Goal: Transaction & Acquisition: Purchase product/service

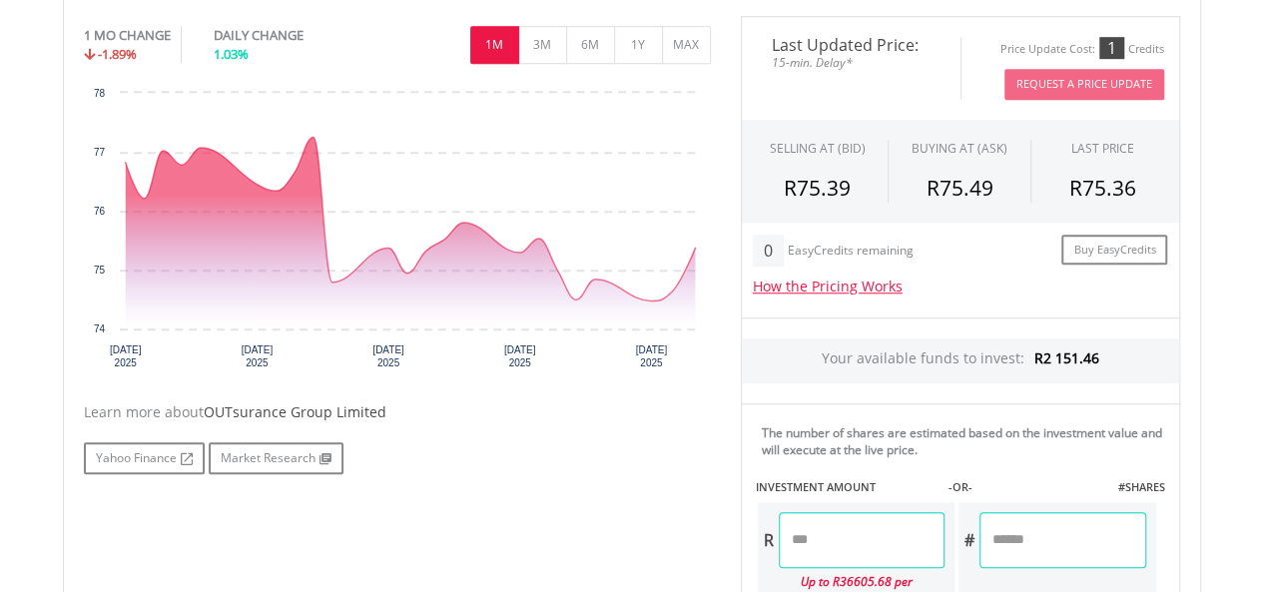
scroll to position [626, 0]
click at [632, 46] on button "1Y" at bounding box center [638, 44] width 49 height 38
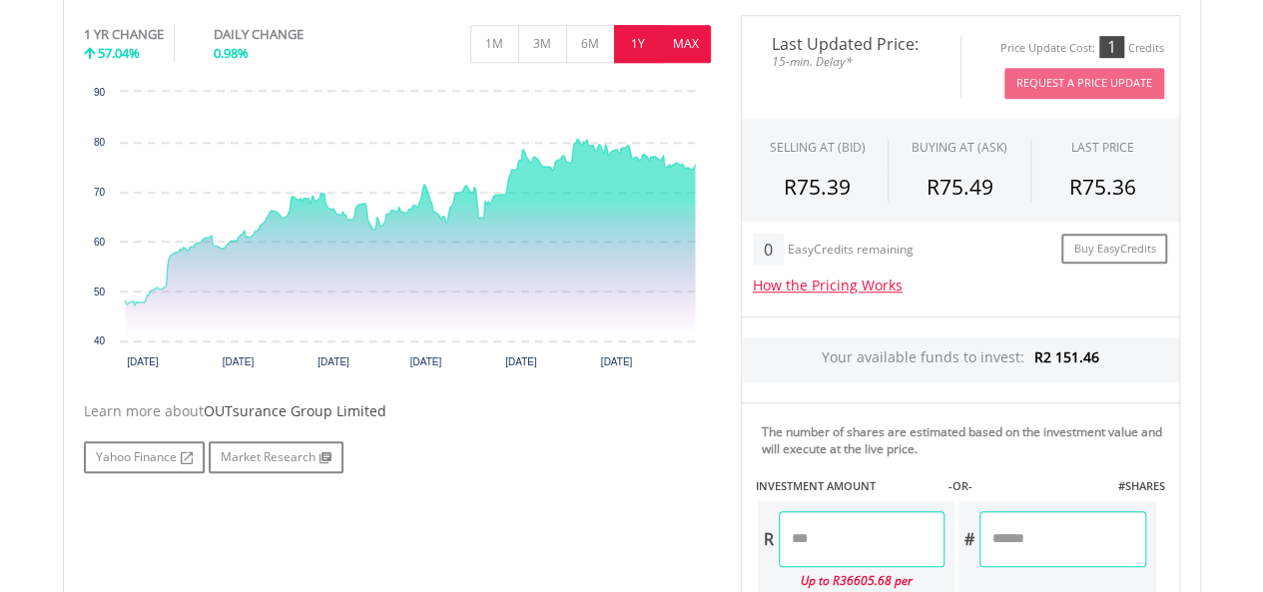
click at [683, 34] on button "MAX" at bounding box center [686, 44] width 49 height 38
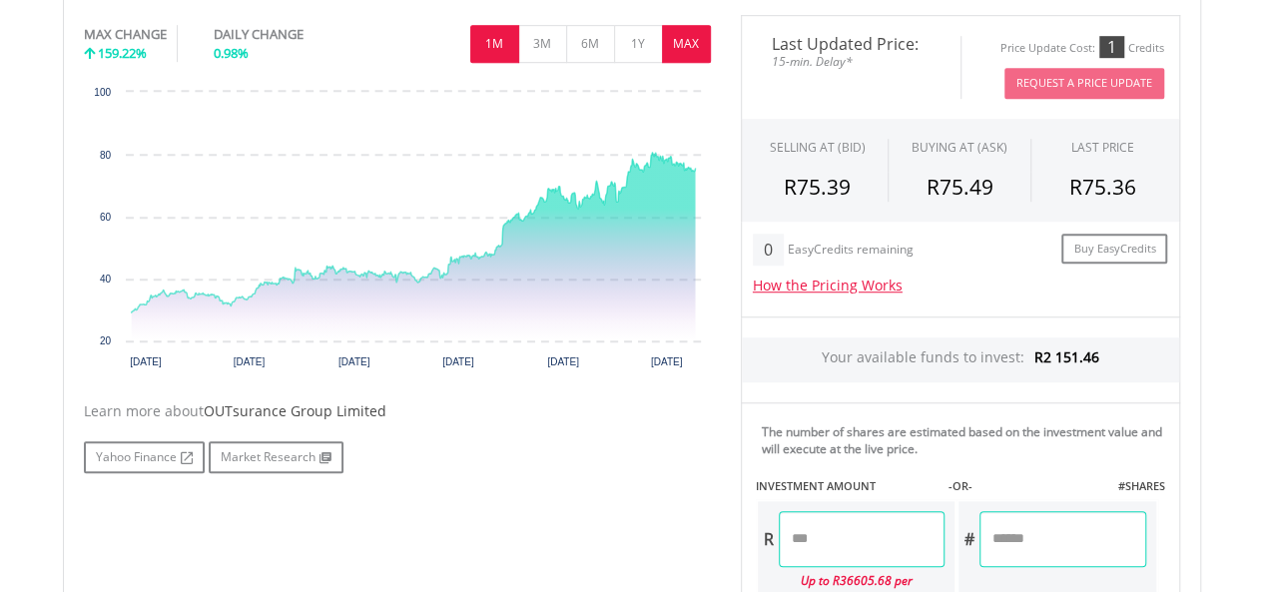
click at [477, 31] on button "1M" at bounding box center [494, 44] width 49 height 38
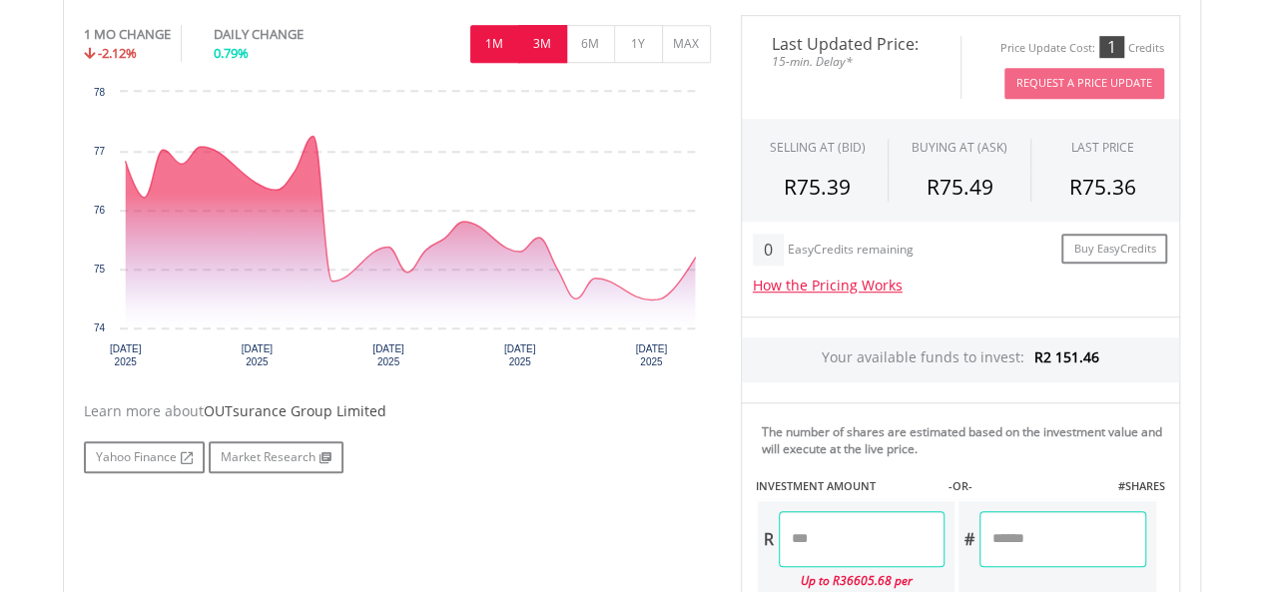
click at [537, 56] on button "3M" at bounding box center [542, 44] width 49 height 38
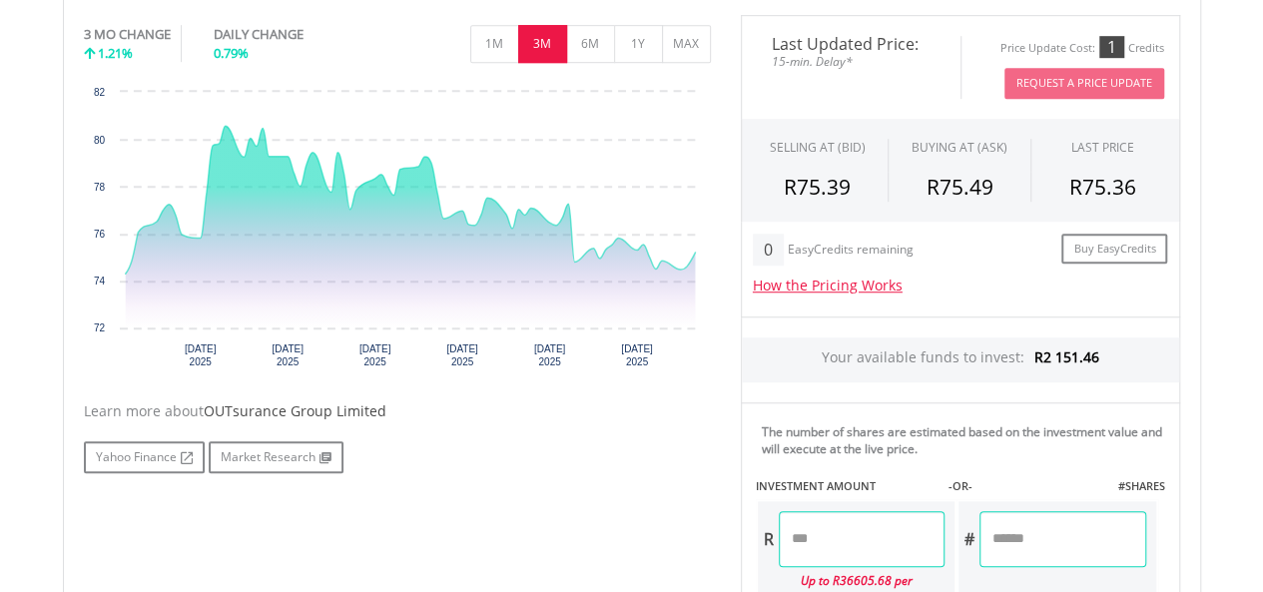
click at [866, 530] on input "number" at bounding box center [862, 539] width 166 height 56
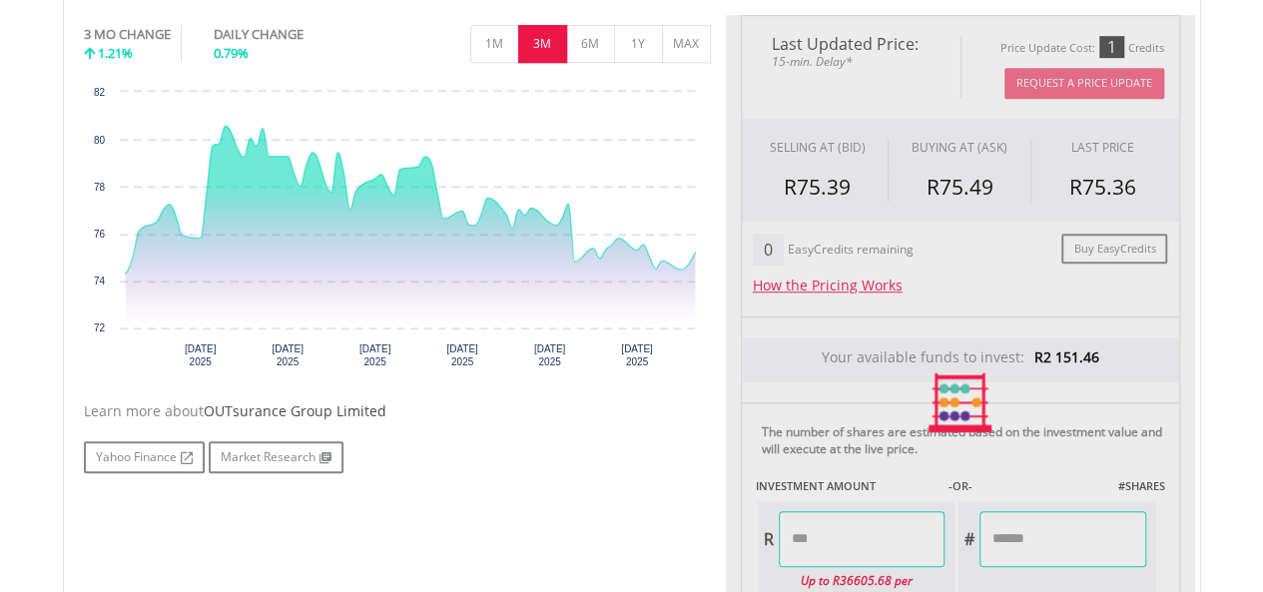
type input "*******"
click at [1206, 554] on div "﻿ OUTsurance Group Limited OUTsurance Group Limited Short Name: OUT Exchange: J…" at bounding box center [632, 320] width 1168 height 1021
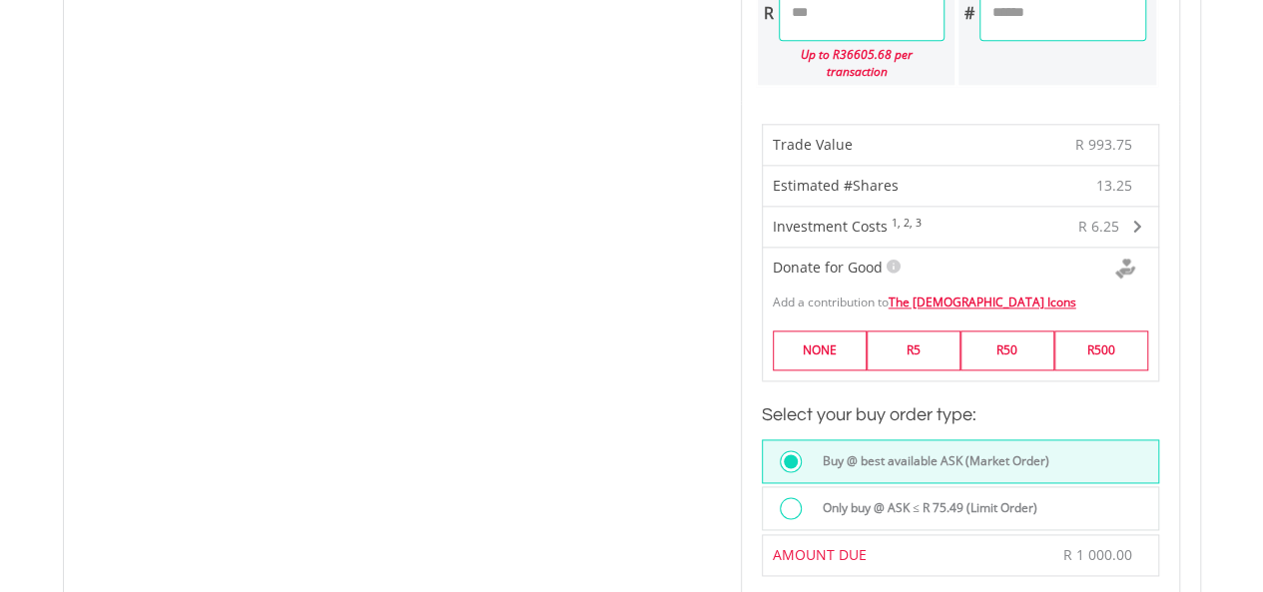
scroll to position [1154, 0]
click at [862, 484] on div "Only buy @ ASK ≤ R 75.49 (Limit Order)" at bounding box center [960, 506] width 397 height 44
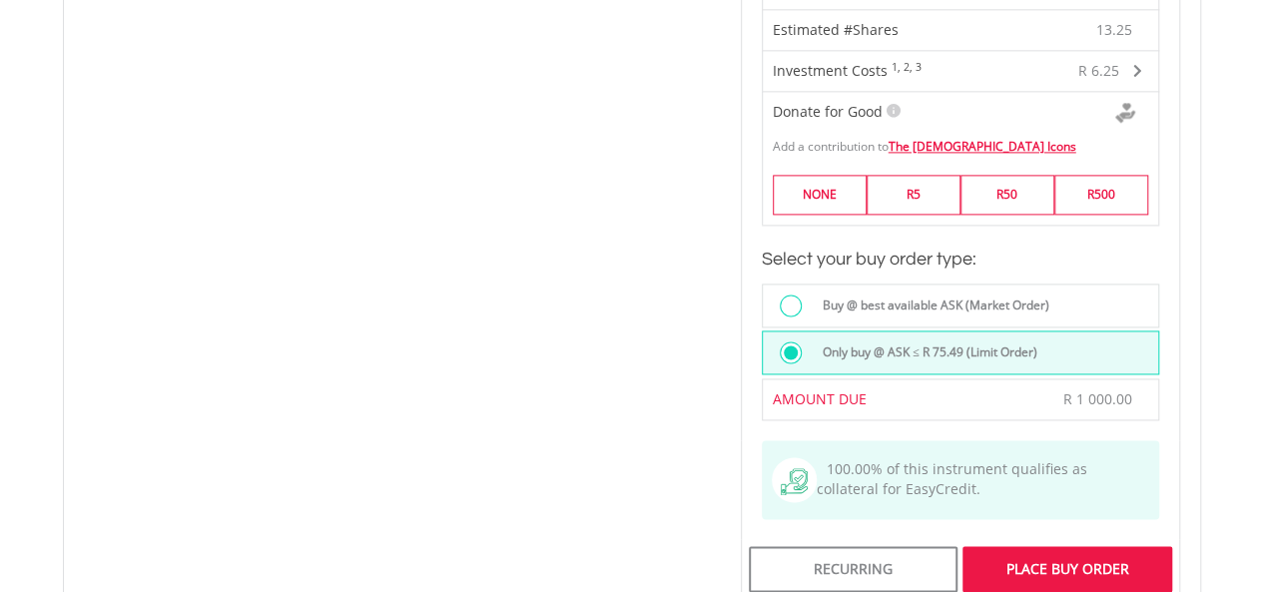
scroll to position [1321, 0]
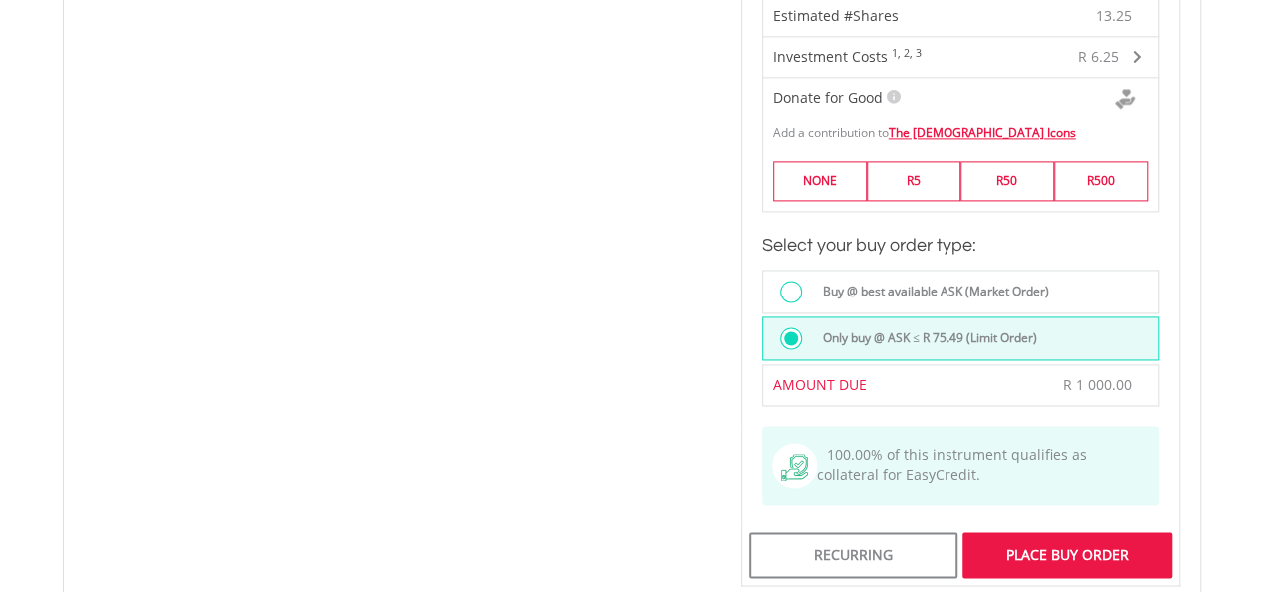
click at [1088, 536] on div "Place Buy Order" at bounding box center [1066, 555] width 209 height 46
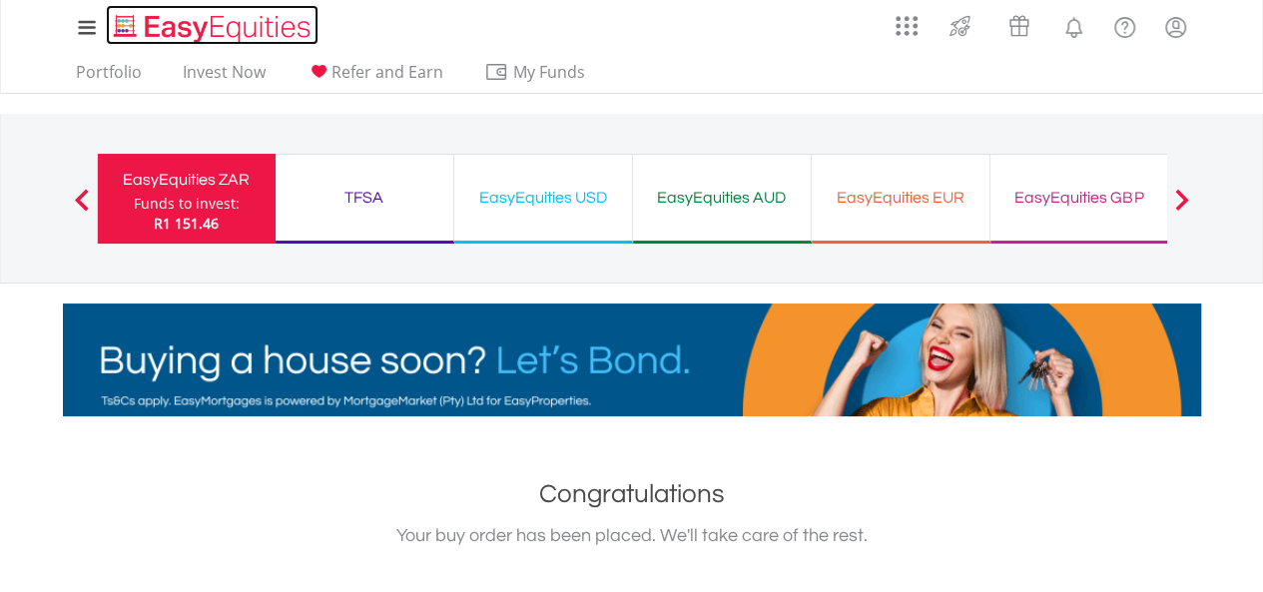
click at [187, 24] on img "Home page" at bounding box center [214, 28] width 209 height 33
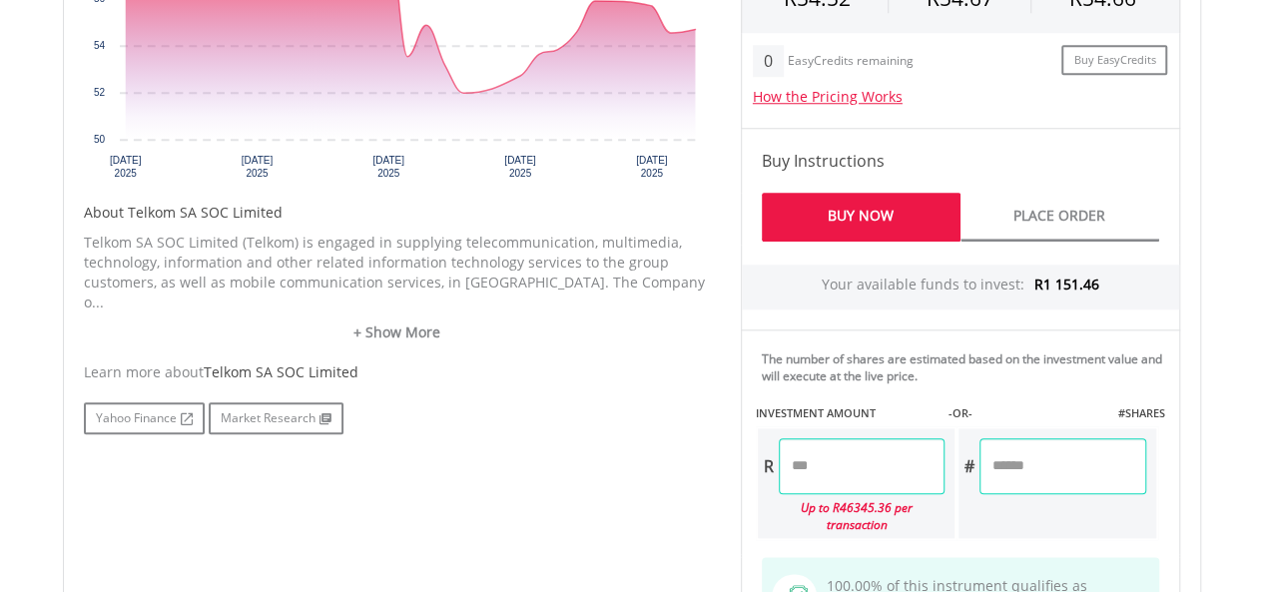
scroll to position [867, 0]
click at [838, 464] on input "number" at bounding box center [862, 465] width 166 height 56
type input "*******"
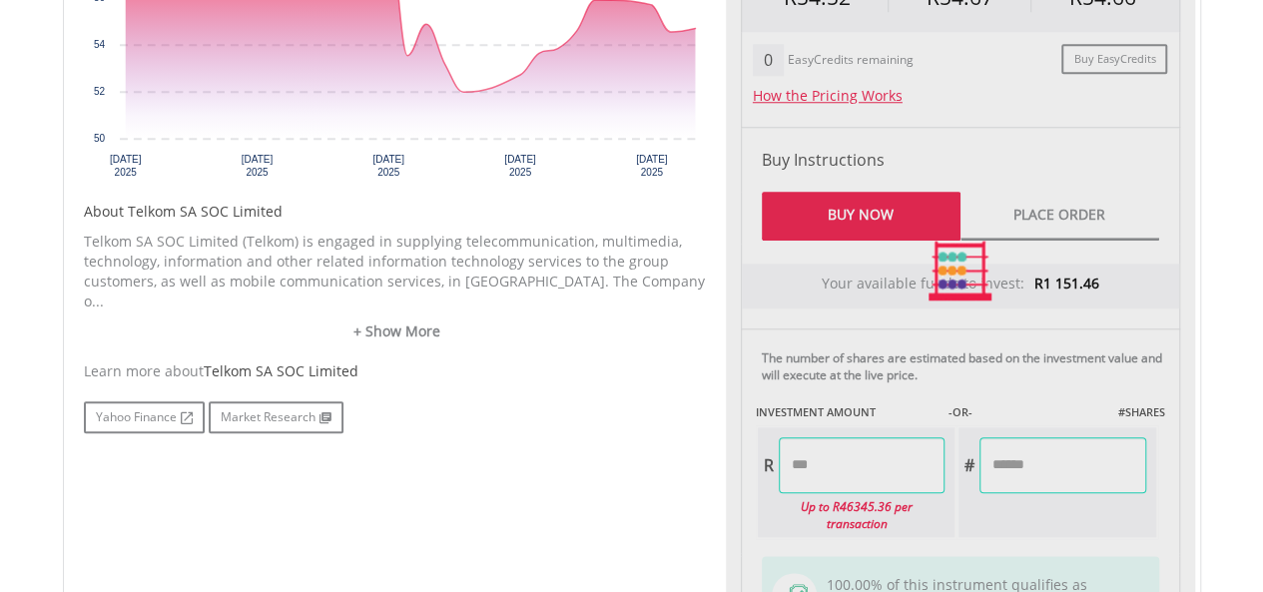
type input "******"
click at [1054, 400] on div "Last Updated Price: 15-min. Delay* Price Update Cost: 2 Credits Request A Price…" at bounding box center [960, 270] width 469 height 890
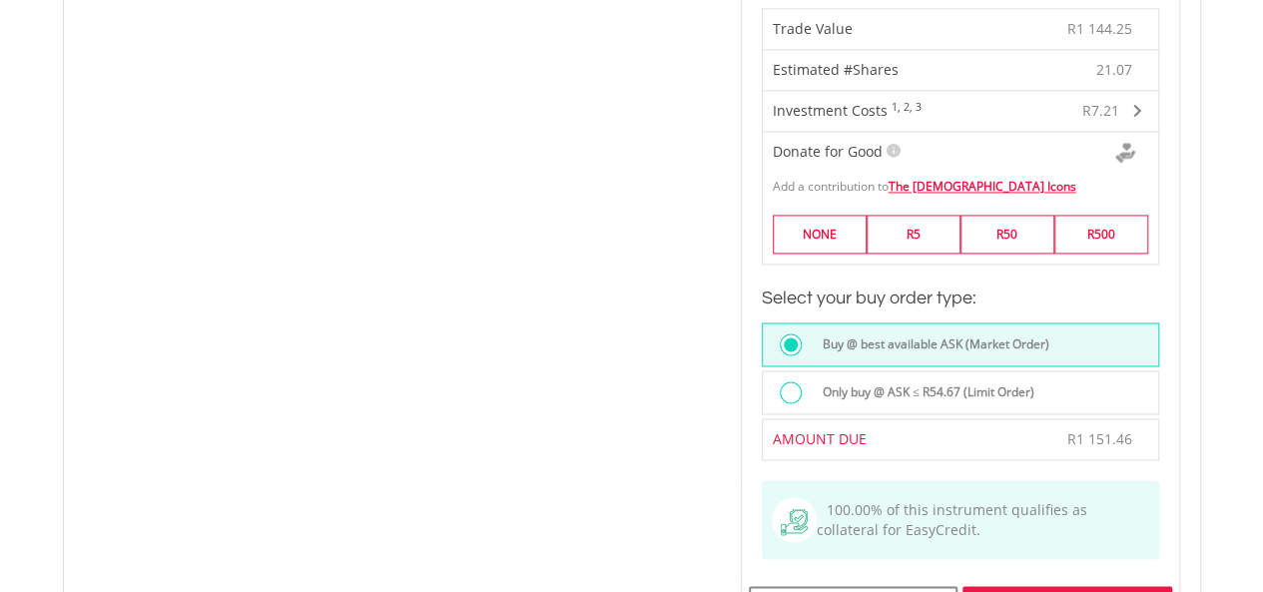
scroll to position [1442, 0]
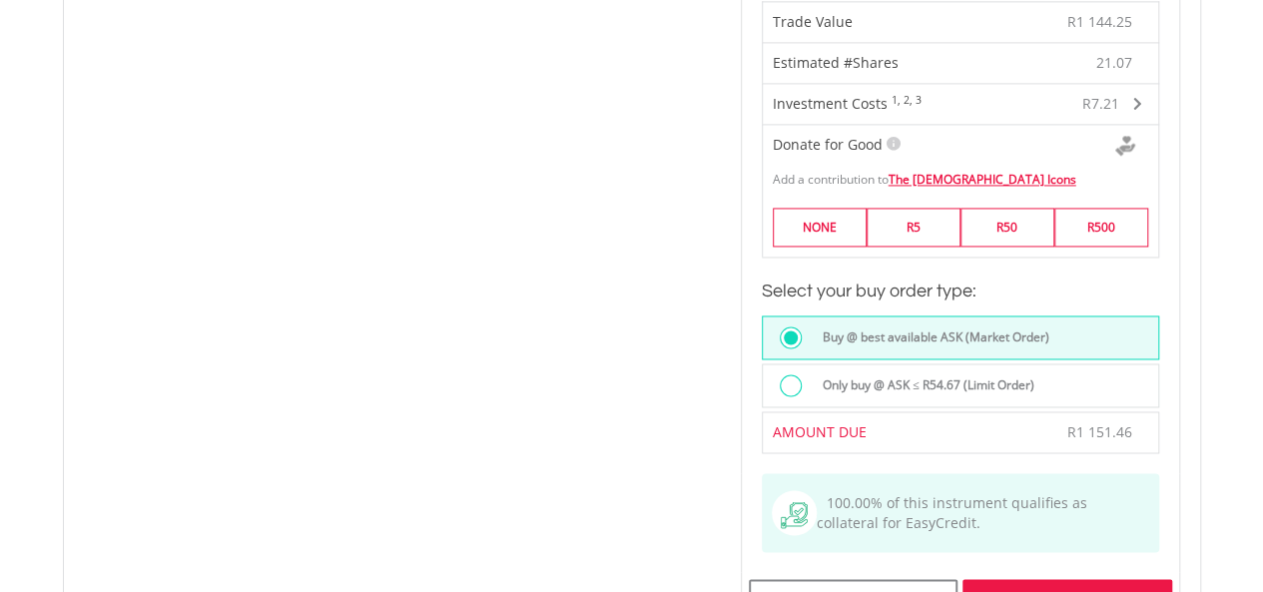
click at [846, 374] on label "Only buy @ ASK ≤ R54.67 (Limit Order)" at bounding box center [922, 385] width 224 height 22
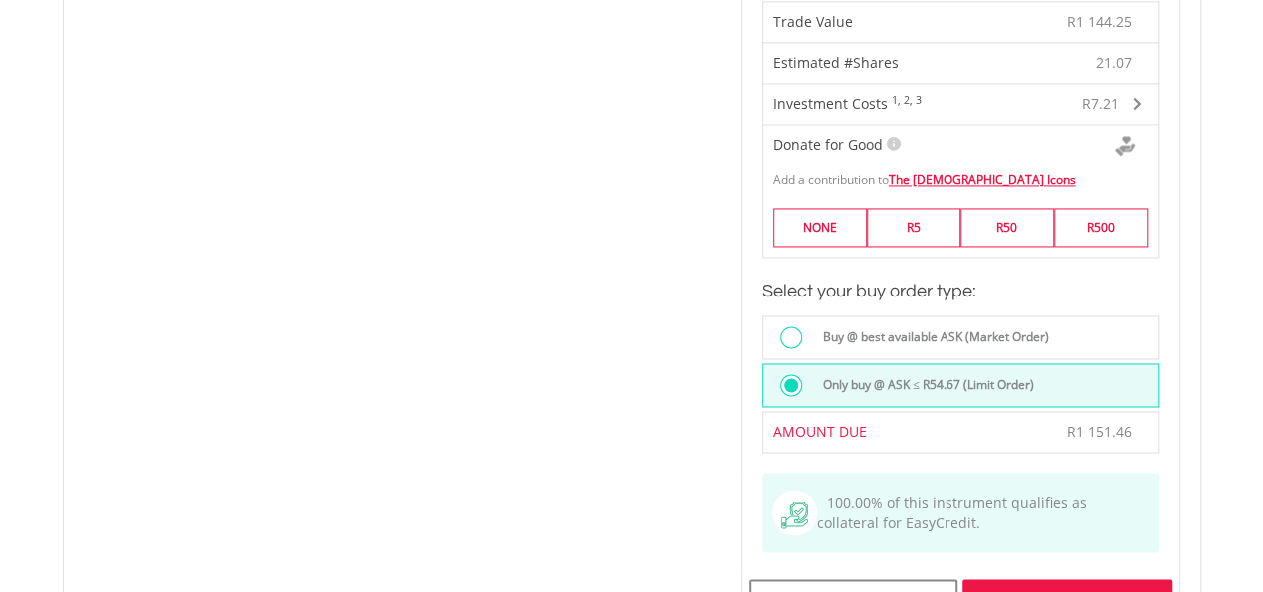
click at [1099, 579] on div "Place Buy Order" at bounding box center [1066, 602] width 209 height 46
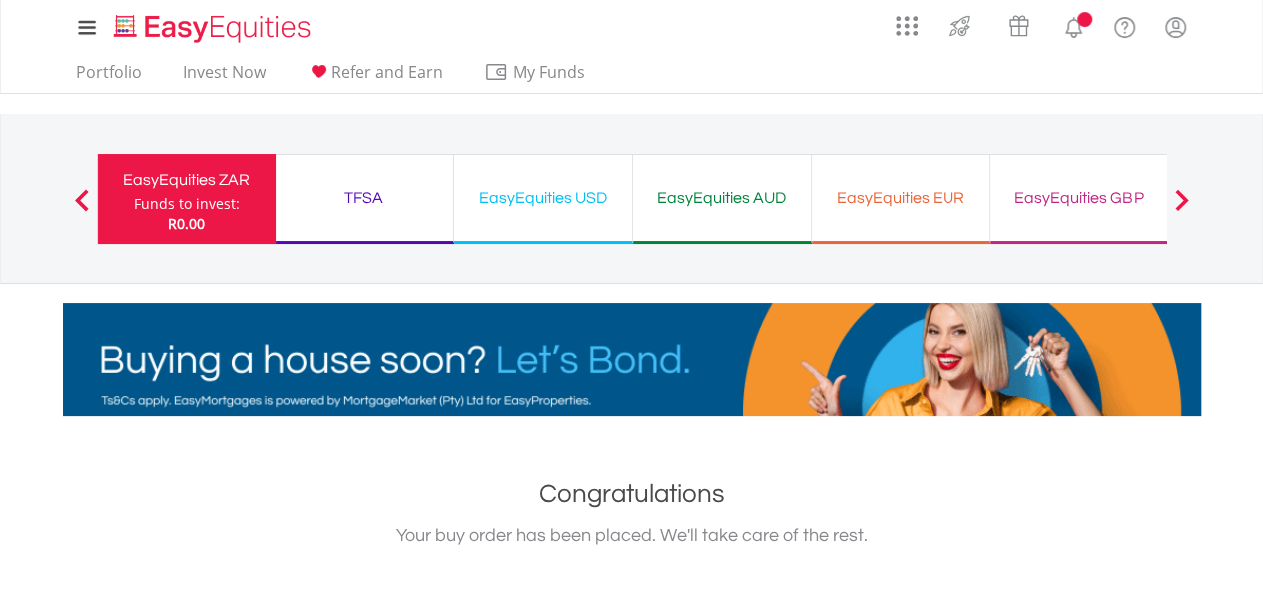
click at [283, 45] on div "My Investments Invest Now New Listings Sell My Recurring Investments Pending Or…" at bounding box center [191, 27] width 256 height 45
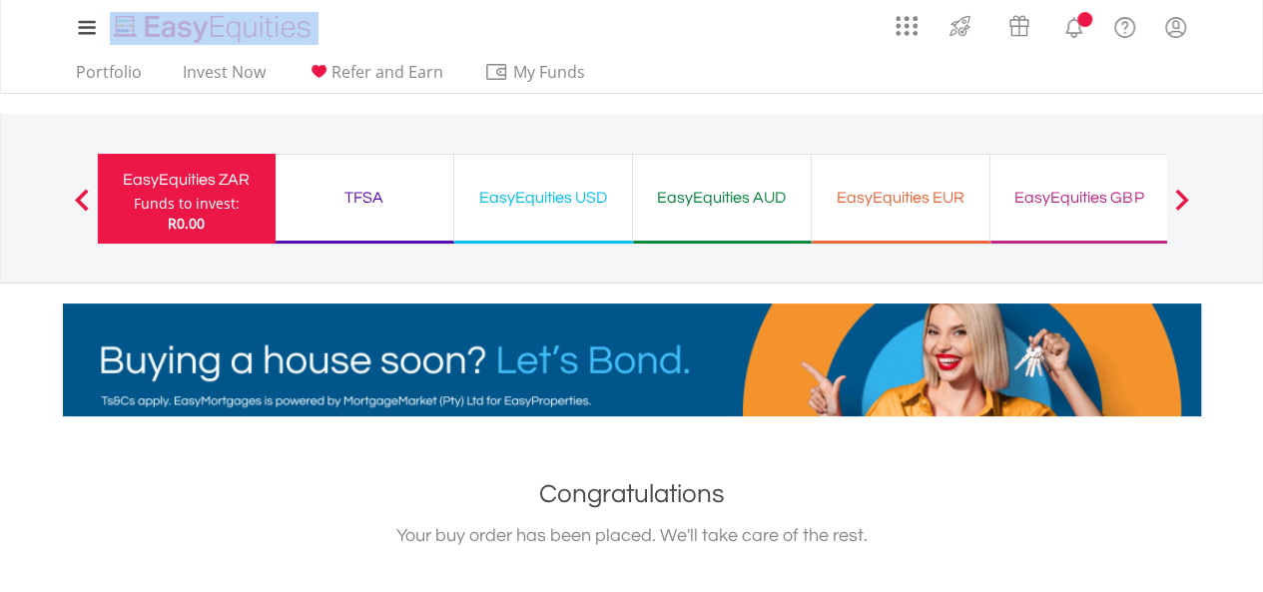
click at [283, 45] on div "My Investments Invest Now New Listings Sell My Recurring Investments Pending Or…" at bounding box center [191, 27] width 256 height 45
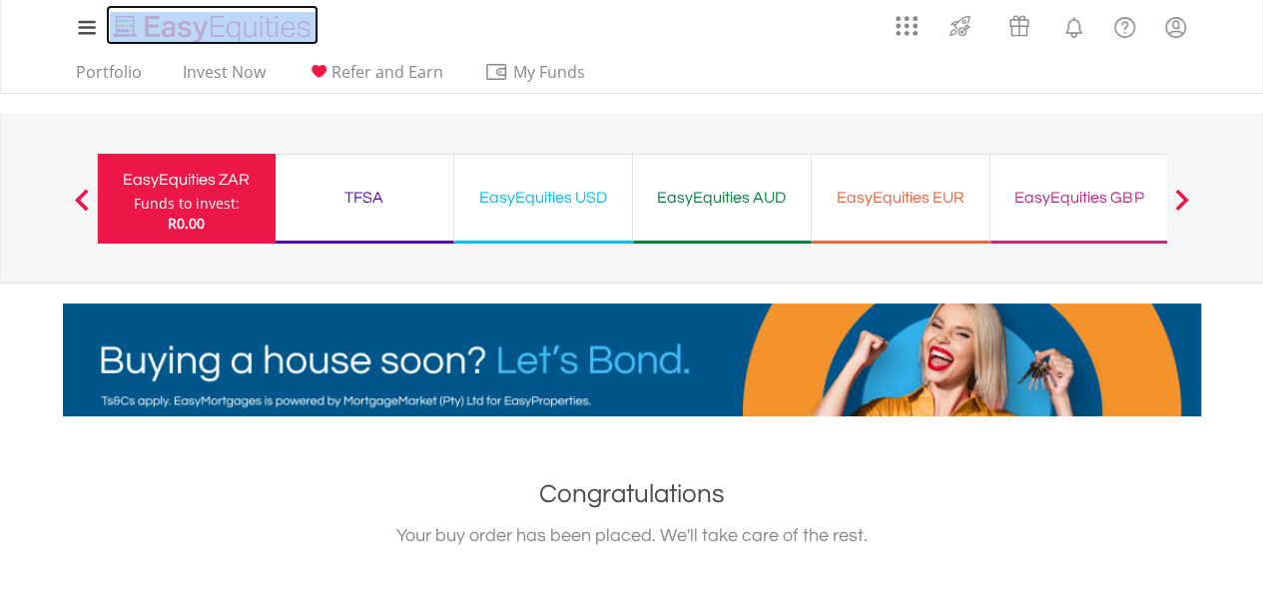
click at [271, 38] on img "Home page" at bounding box center [214, 28] width 209 height 33
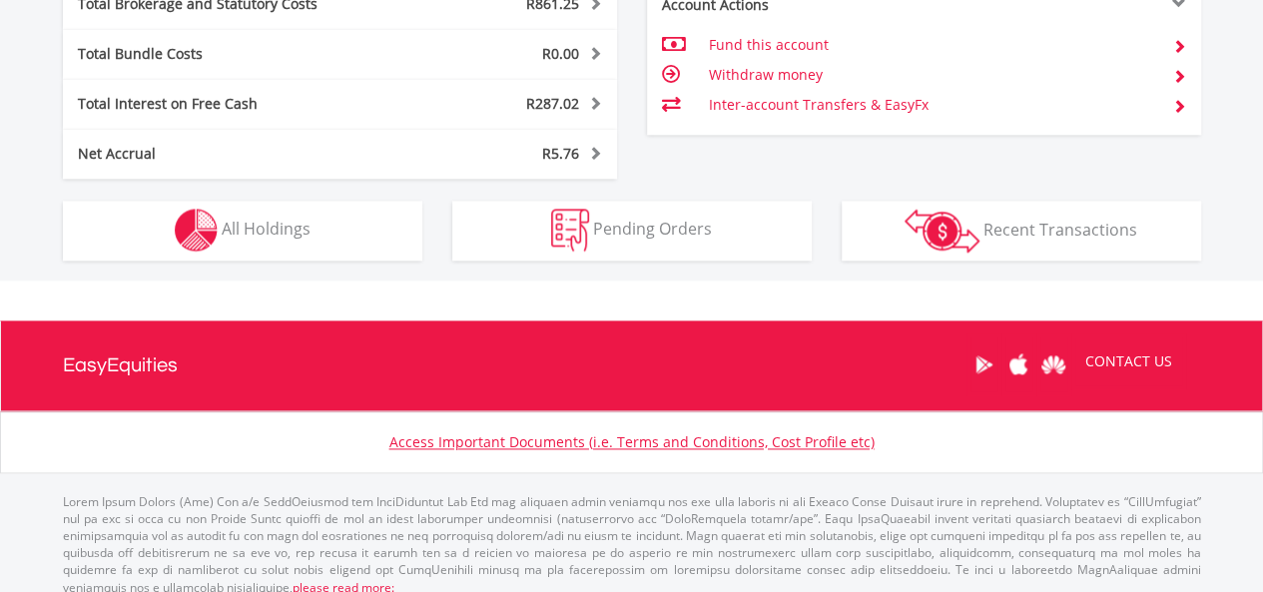
scroll to position [1167, 0]
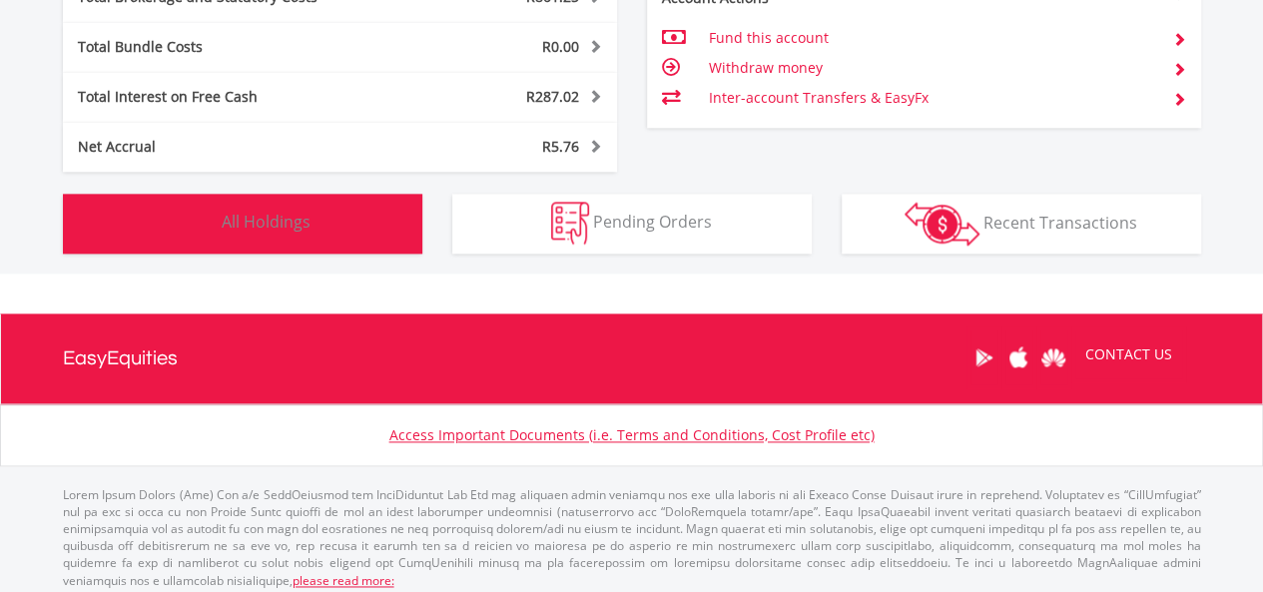
click at [267, 211] on span "All Holdings" at bounding box center [266, 222] width 89 height 22
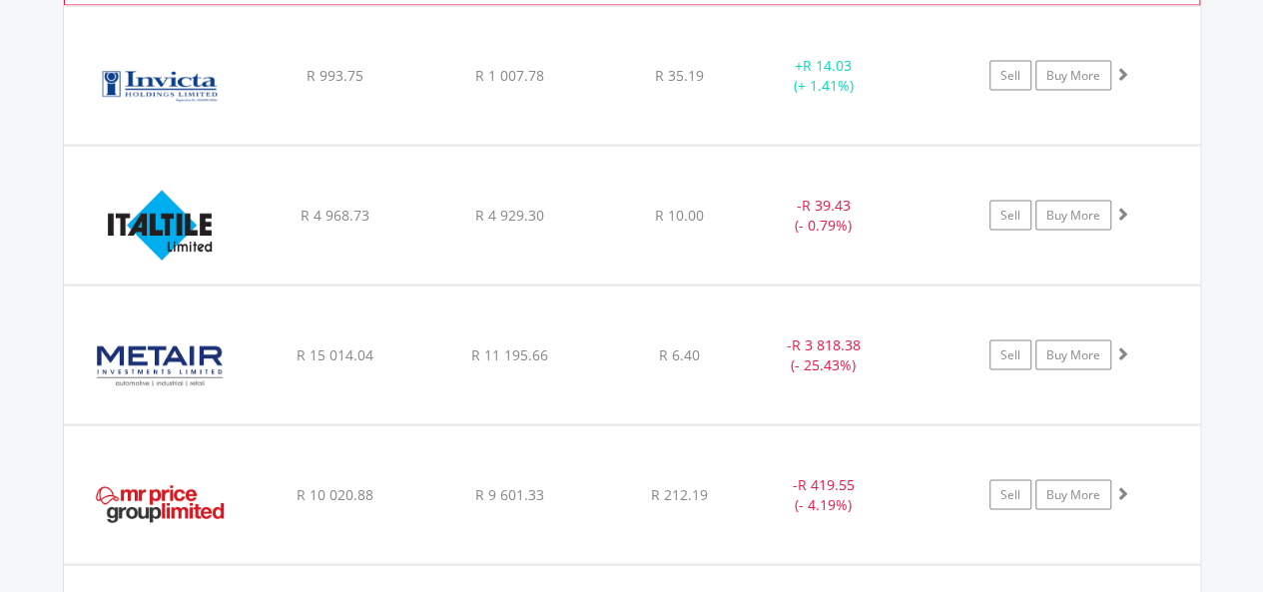
scroll to position [1876, 0]
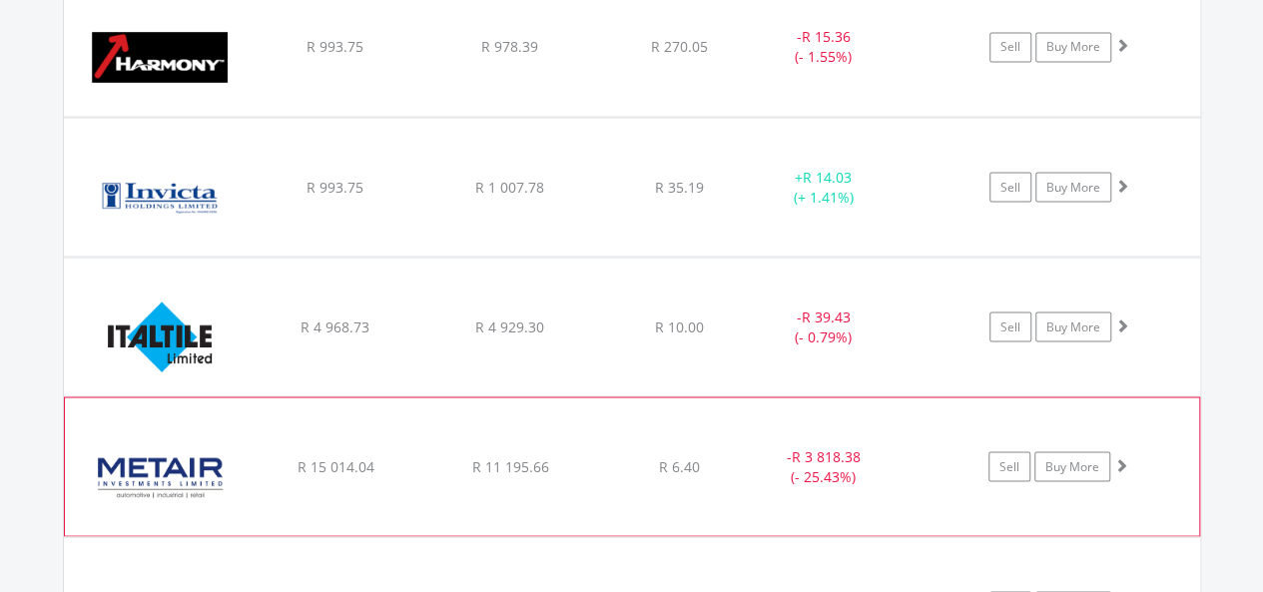
scroll to position [1741, 0]
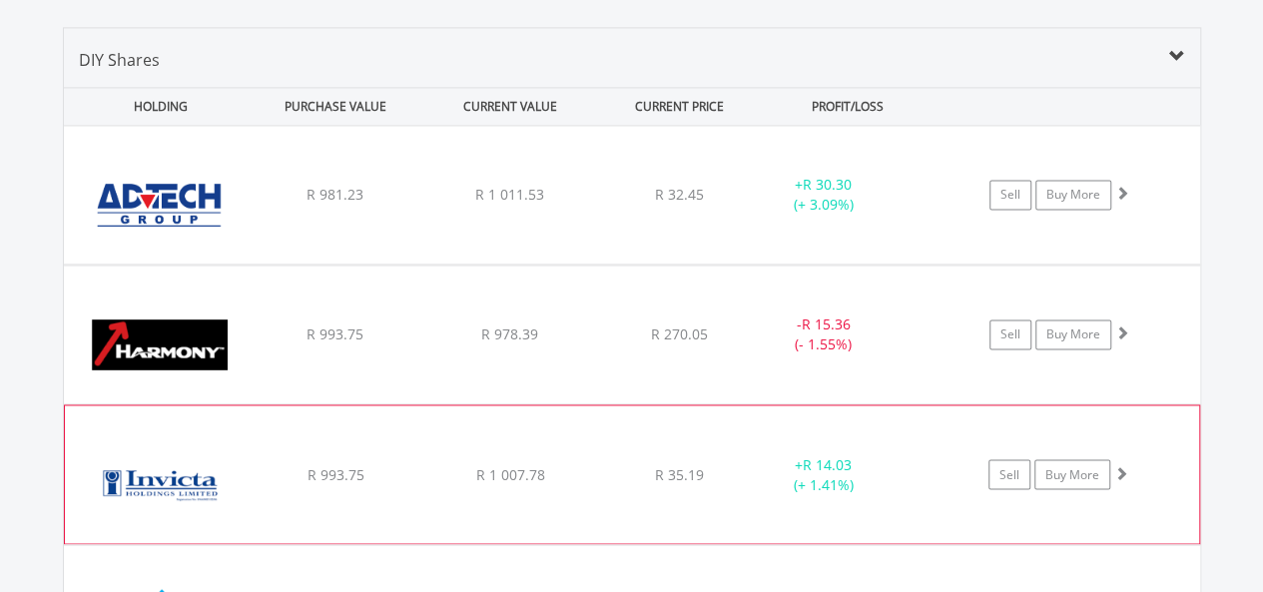
scroll to position [1453, 0]
click at [761, 191] on div "+ R 30.30 (+ 3.09%)" at bounding box center [824, 195] width 151 height 40
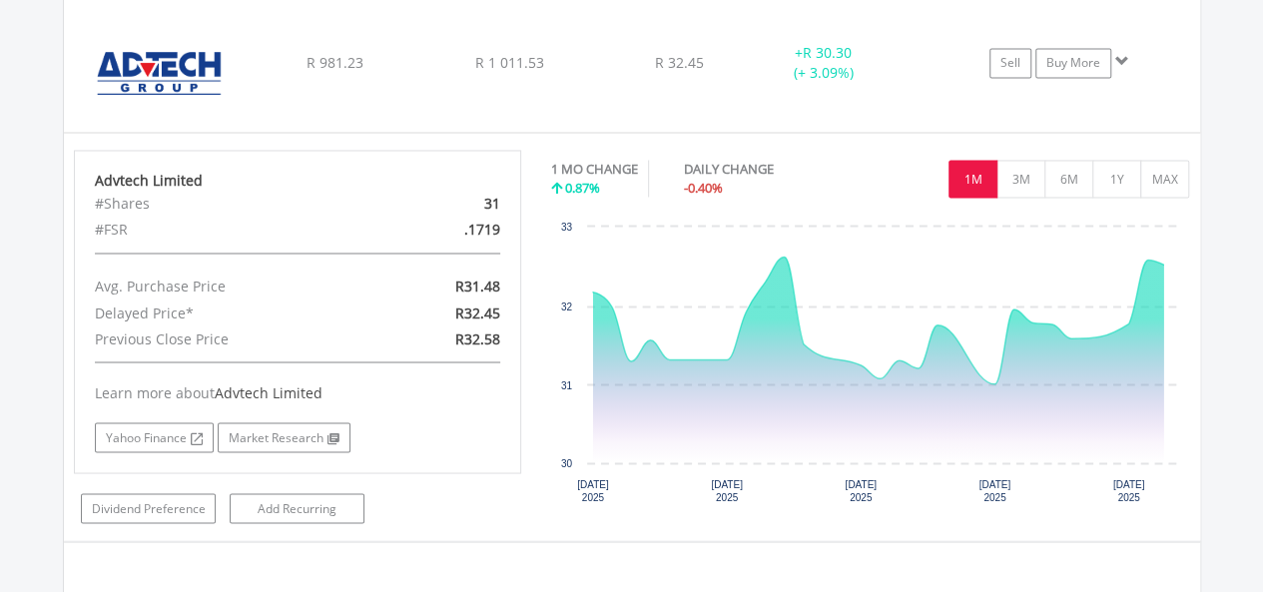
scroll to position [1587, 0]
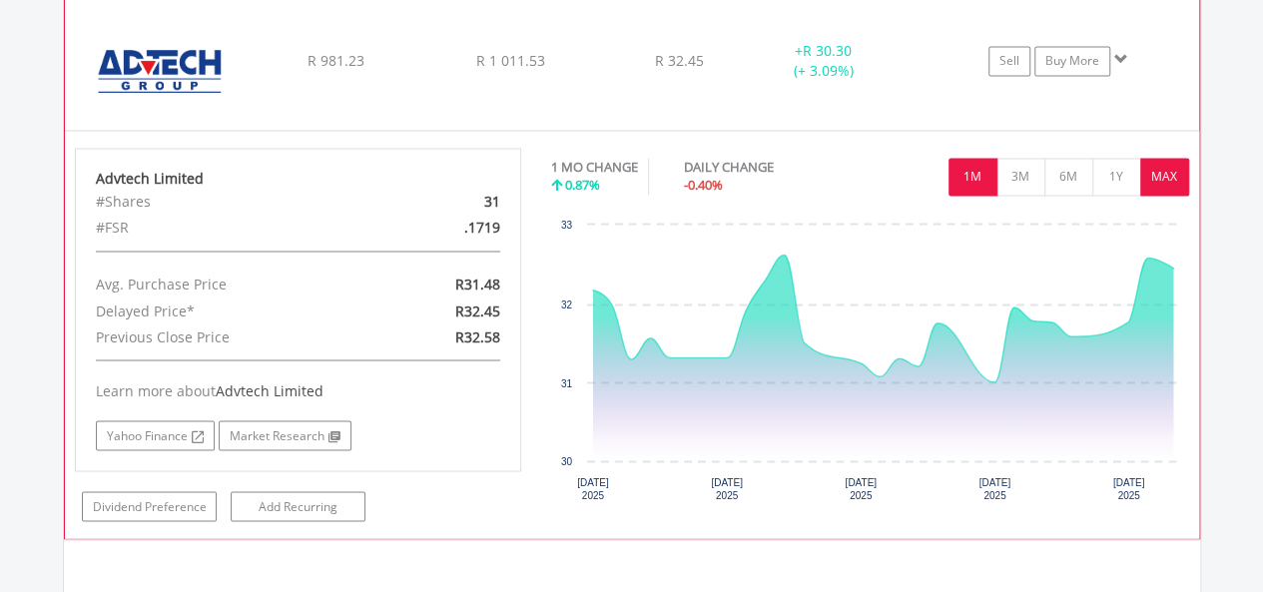
click at [1154, 188] on button "MAX" at bounding box center [1164, 177] width 49 height 38
